Goal: Navigation & Orientation: Find specific page/section

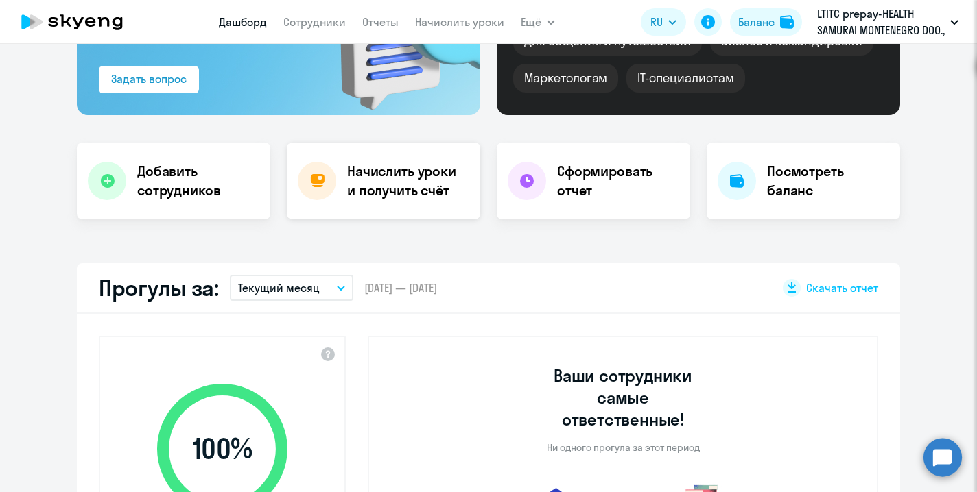
select select "30"
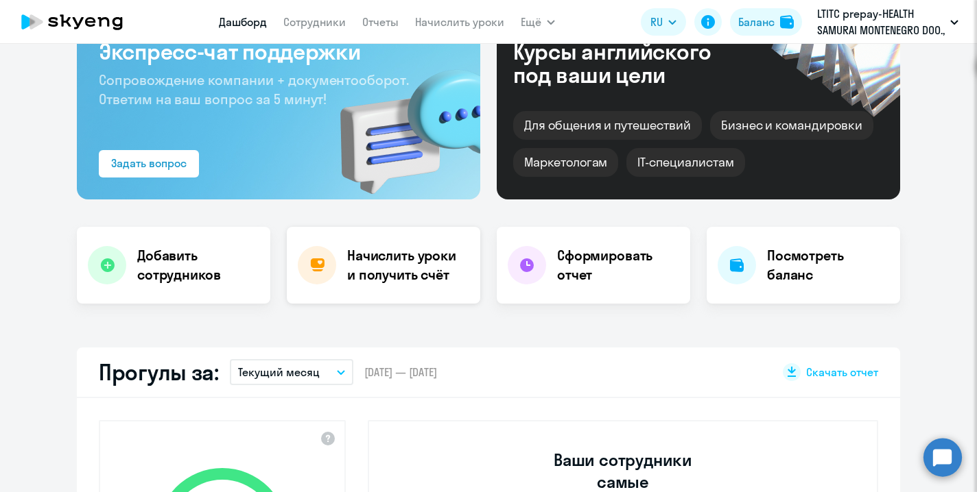
scroll to position [46, 0]
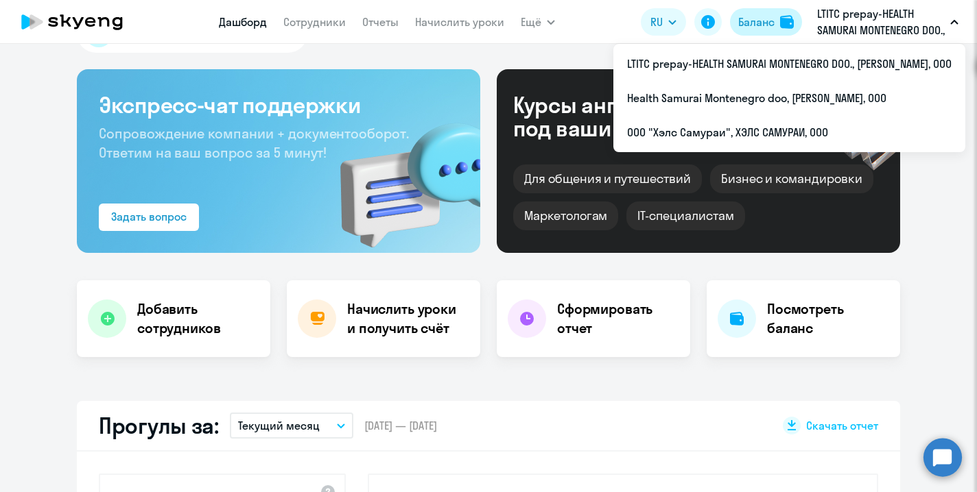
click at [753, 23] on div "Баланс" at bounding box center [756, 22] width 36 height 16
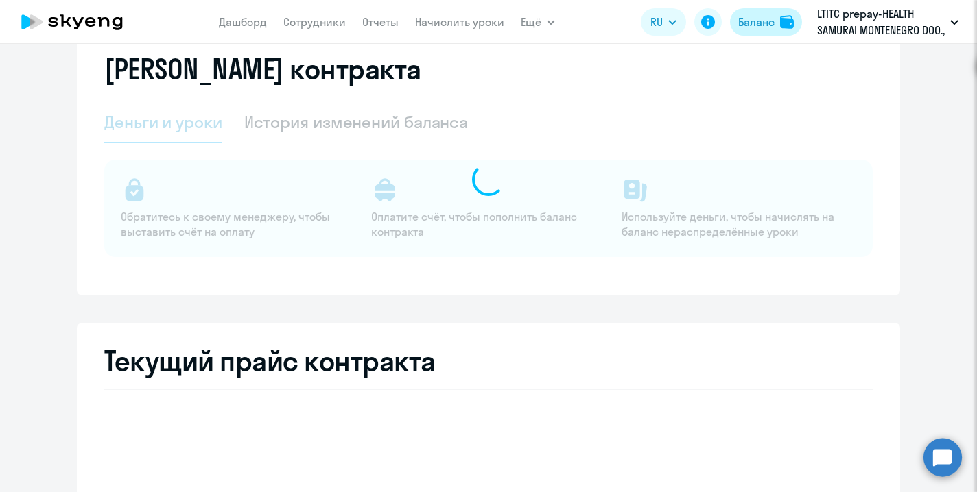
select select "english_adult_not_native_speaker"
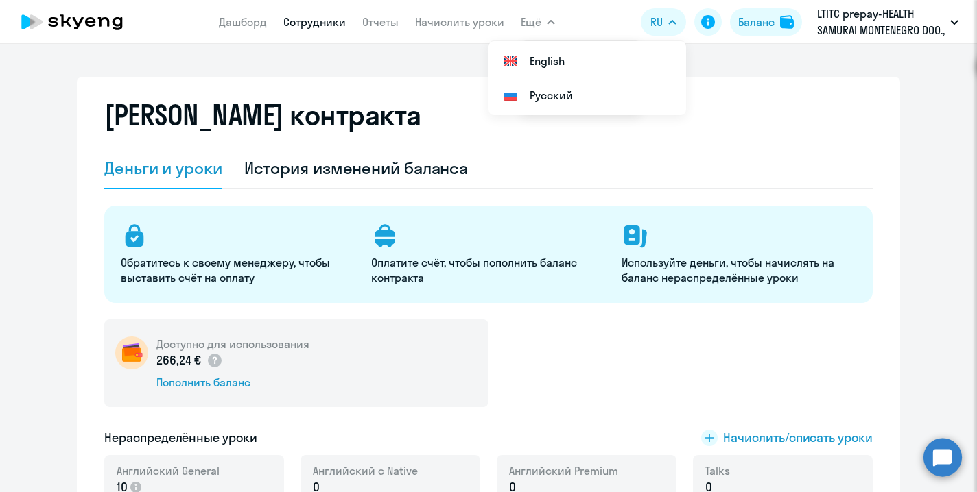
click at [318, 28] on link "Сотрудники" at bounding box center [314, 22] width 62 height 14
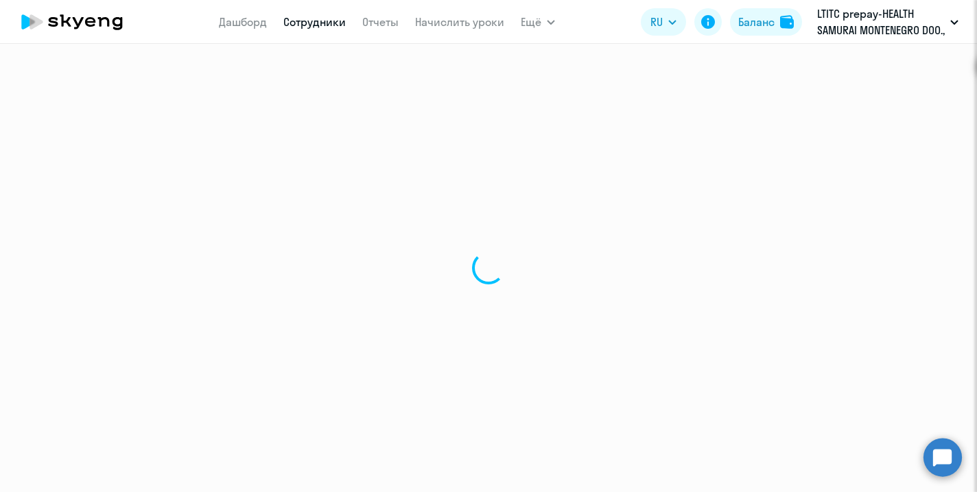
select select "30"
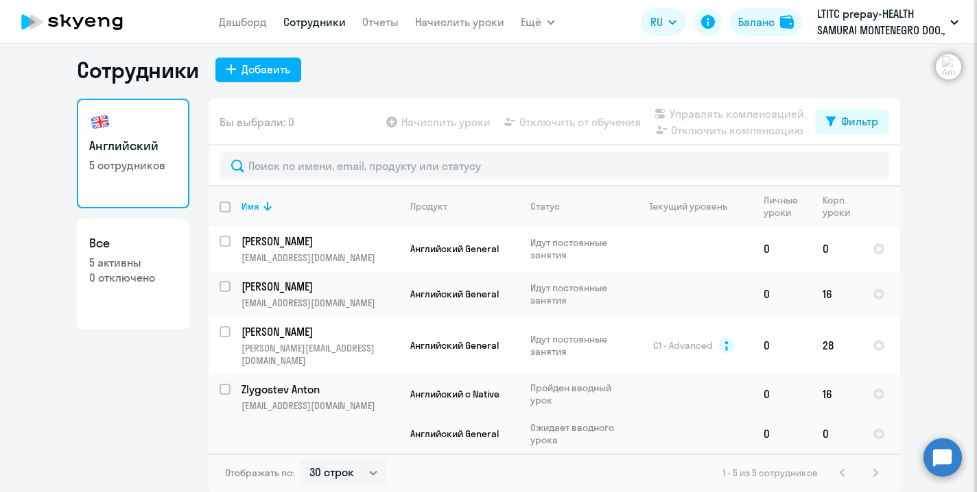
click at [328, 26] on link "Сотрудники" at bounding box center [314, 22] width 62 height 14
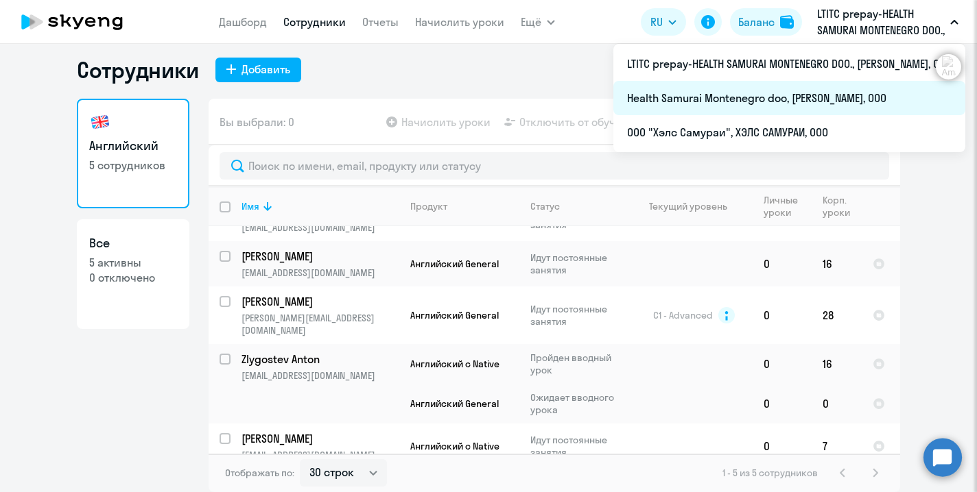
click at [781, 93] on li "Health Samurai Montenegro doo, [PERSON_NAME], ООО" at bounding box center [789, 98] width 352 height 34
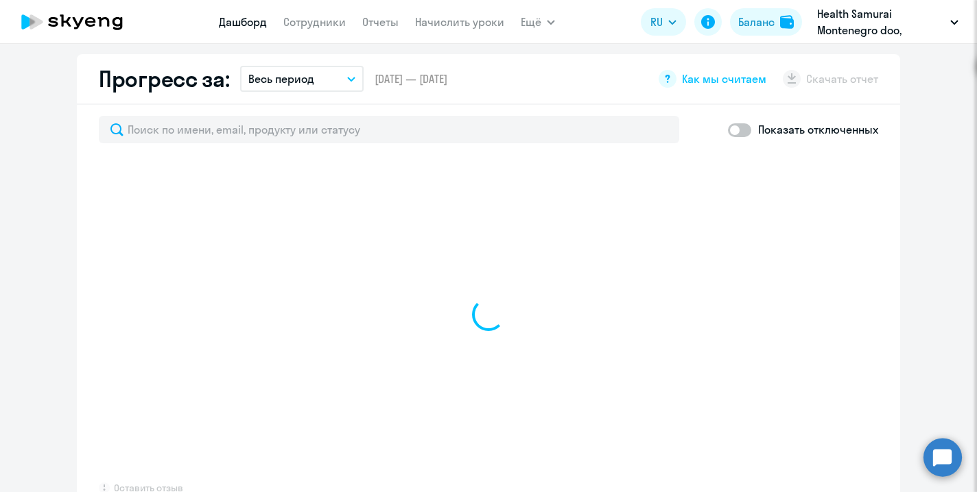
select select "30"
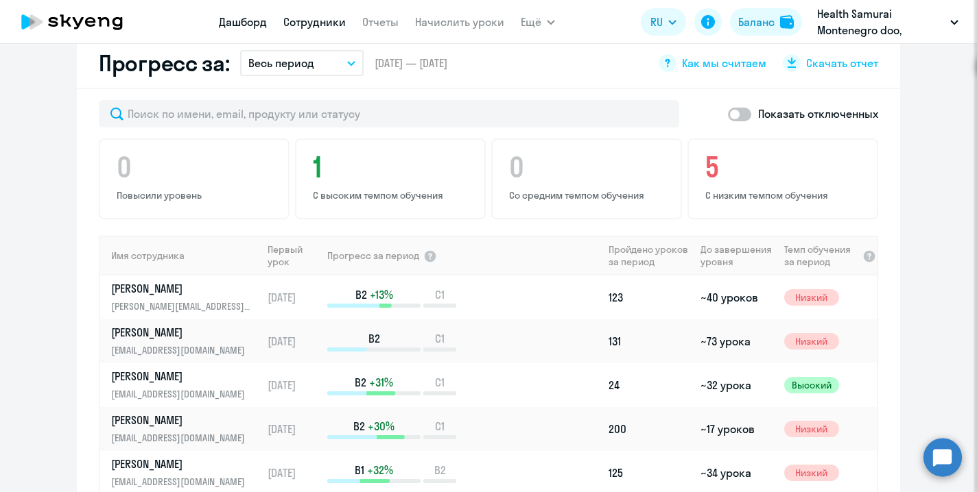
click at [330, 23] on link "Сотрудники" at bounding box center [314, 22] width 62 height 14
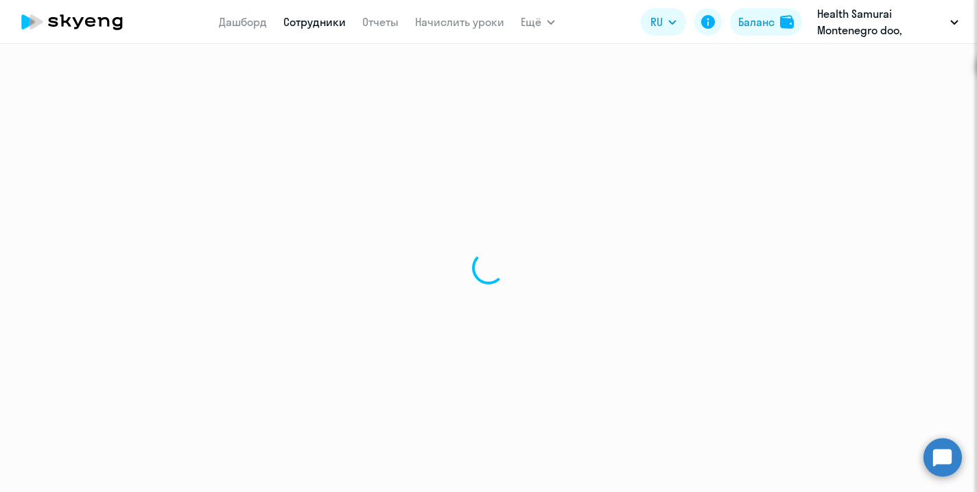
select select "30"
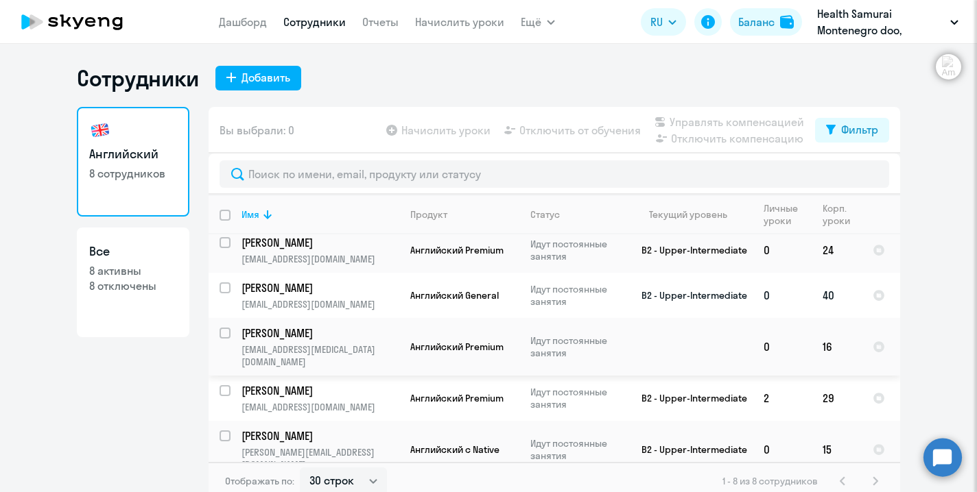
scroll to position [8, 0]
